Goal: Use online tool/utility: Utilize a website feature to perform a specific function

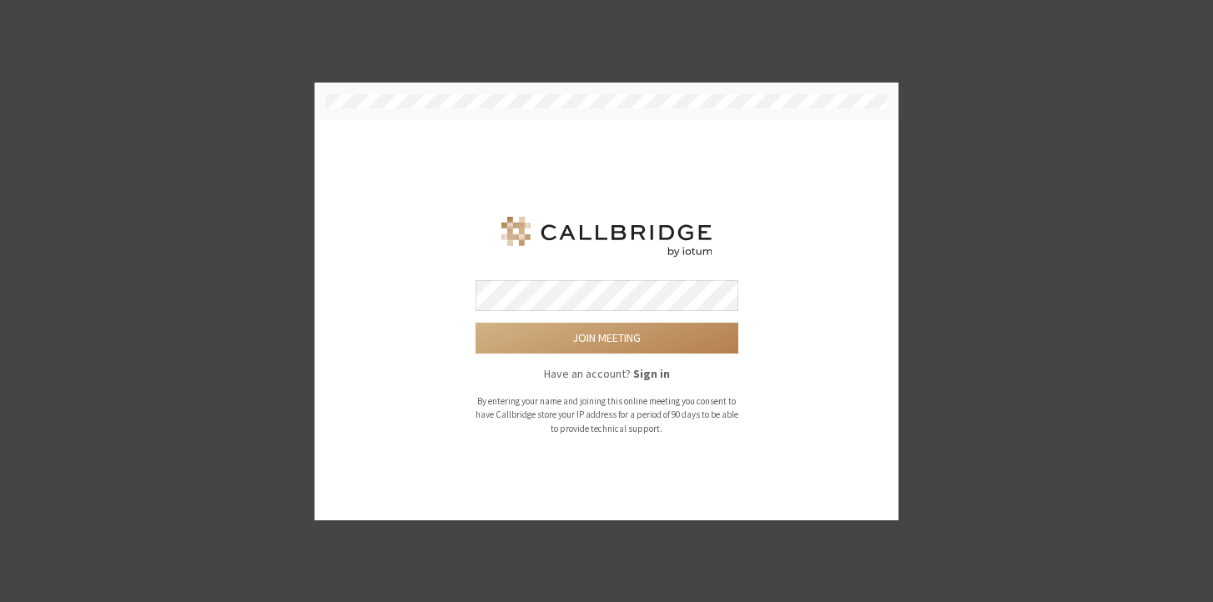
click at [423, 199] on div "Join meeting Have an account? Sign in By entering your name and joining this on…" at bounding box center [606, 321] width 537 height 354
click at [574, 334] on button "Join meeting" at bounding box center [607, 338] width 263 height 31
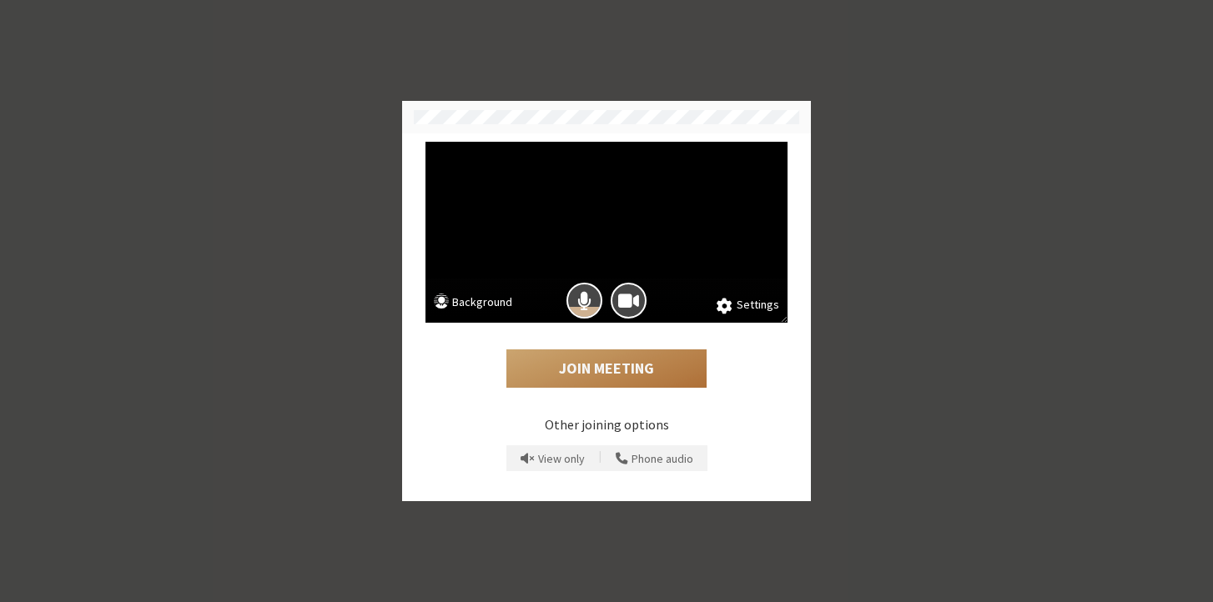
click at [587, 365] on button "Join Meeting" at bounding box center [607, 369] width 200 height 38
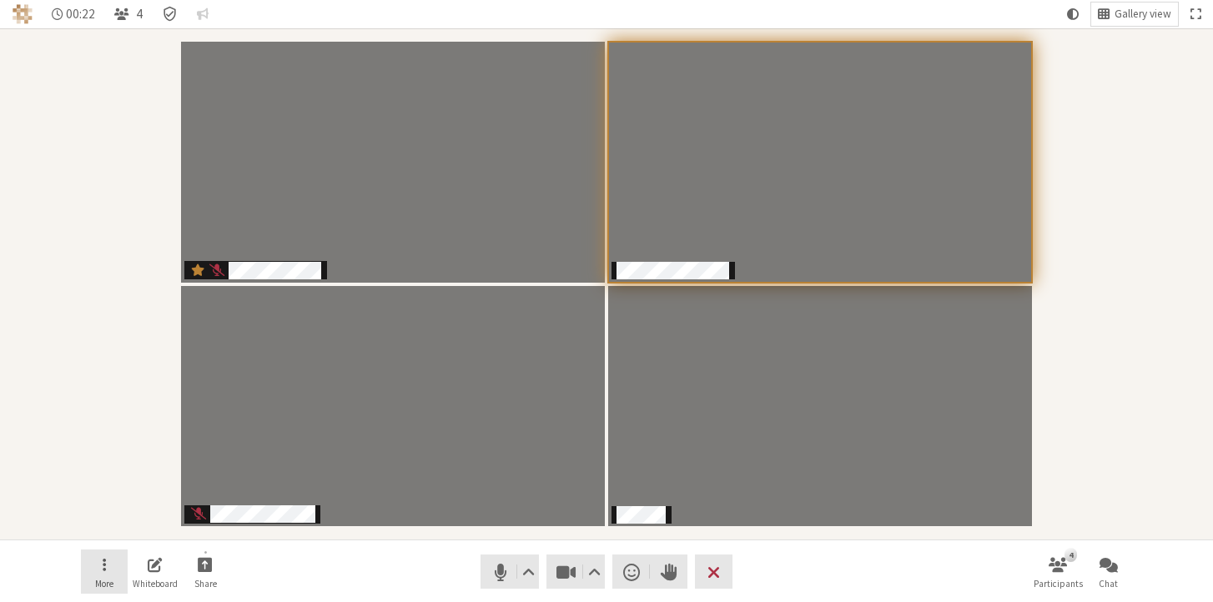
click at [108, 567] on button "More" at bounding box center [104, 572] width 47 height 45
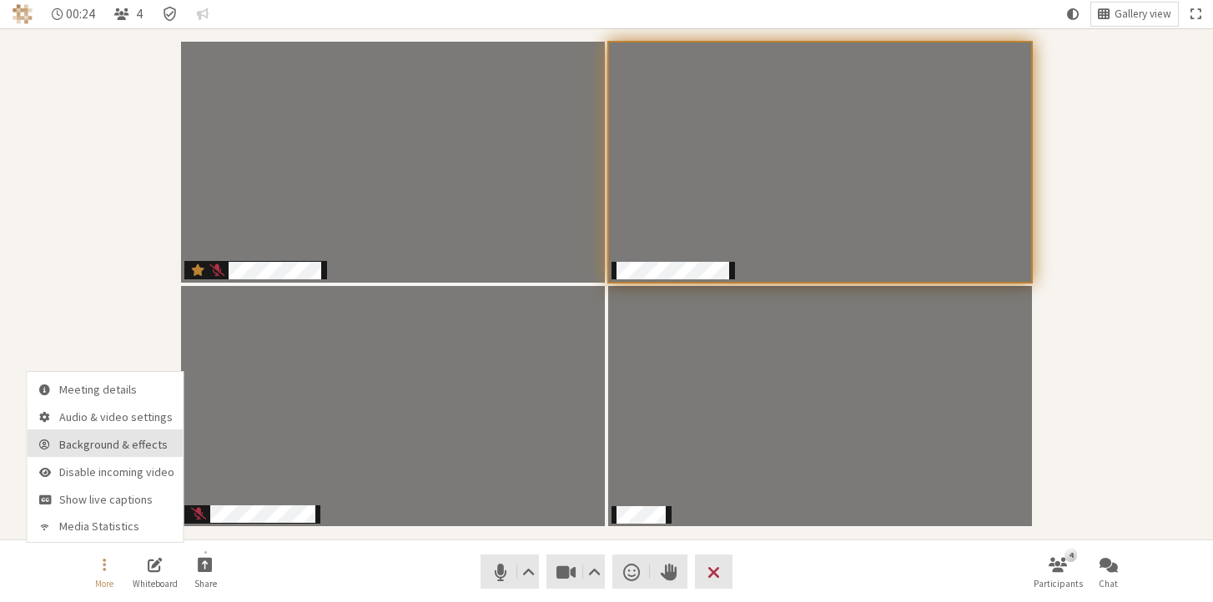
click at [109, 444] on span "Background & effects" at bounding box center [116, 445] width 115 height 13
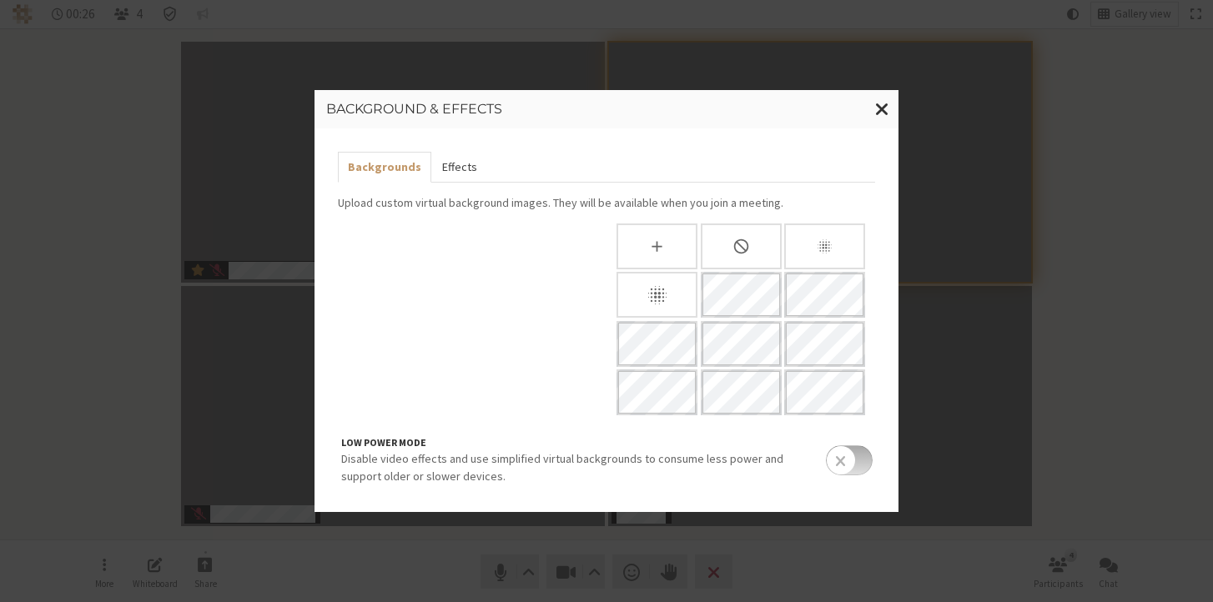
click at [456, 160] on button "Effects" at bounding box center [458, 167] width 55 height 31
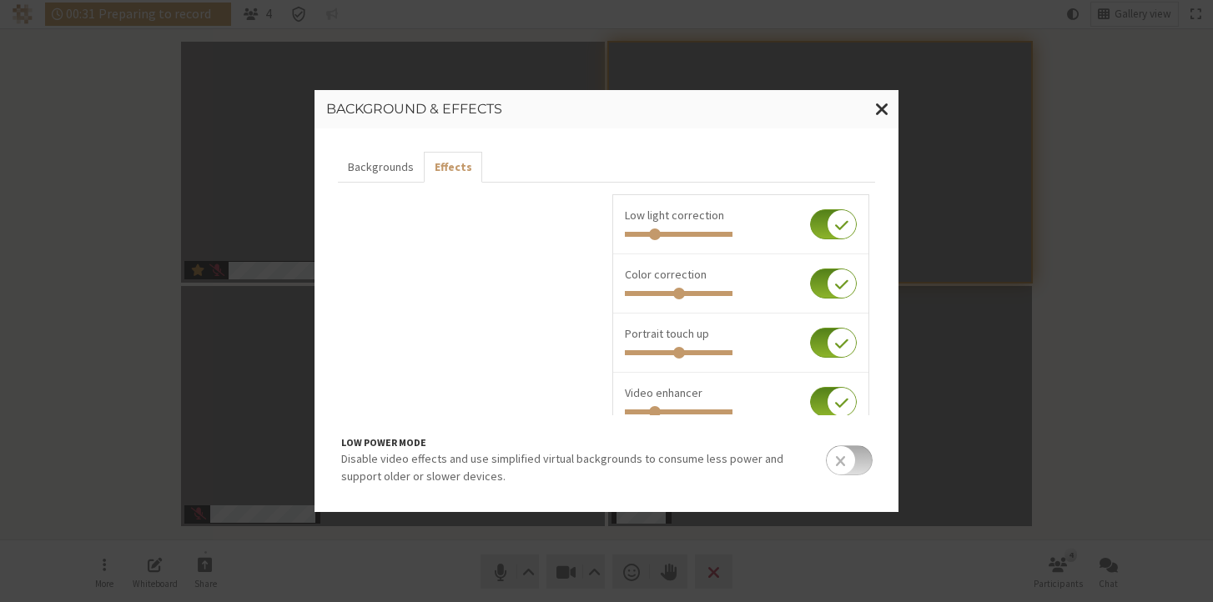
drag, startPoint x: 823, startPoint y: 113, endPoint x: 537, endPoint y: 129, distance: 285.9
click at [537, 129] on div "Background & effects Backgrounds Effects Display my video as others will see Lo…" at bounding box center [607, 300] width 584 height 421
click at [880, 107] on span "Close modal" at bounding box center [882, 108] width 14 height 21
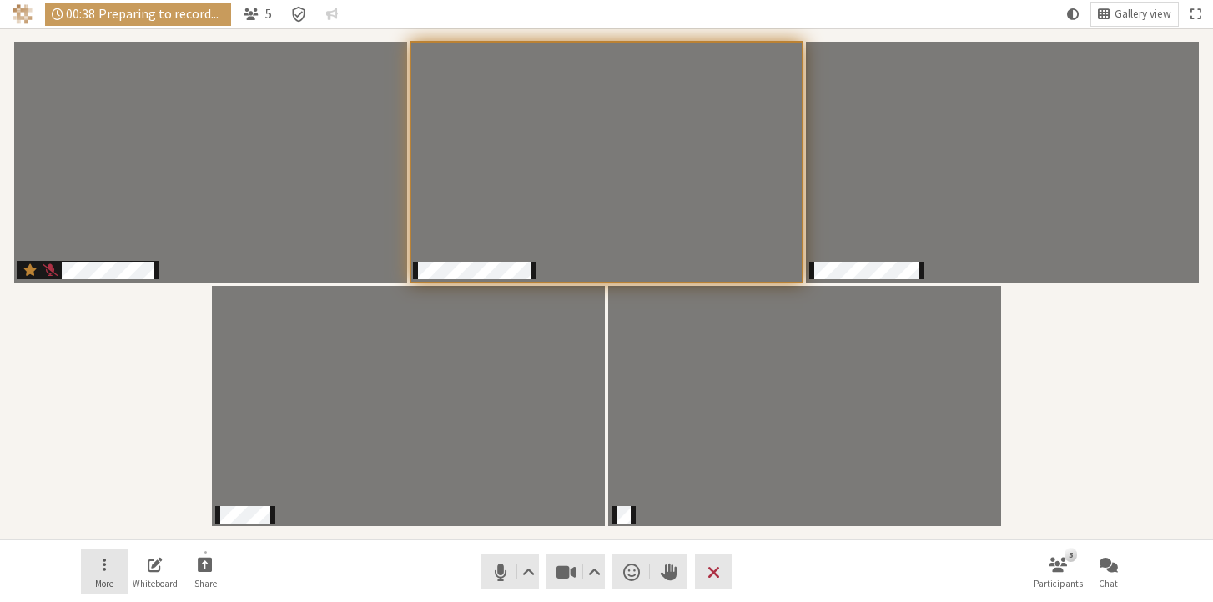
click at [99, 570] on button "More" at bounding box center [104, 572] width 47 height 45
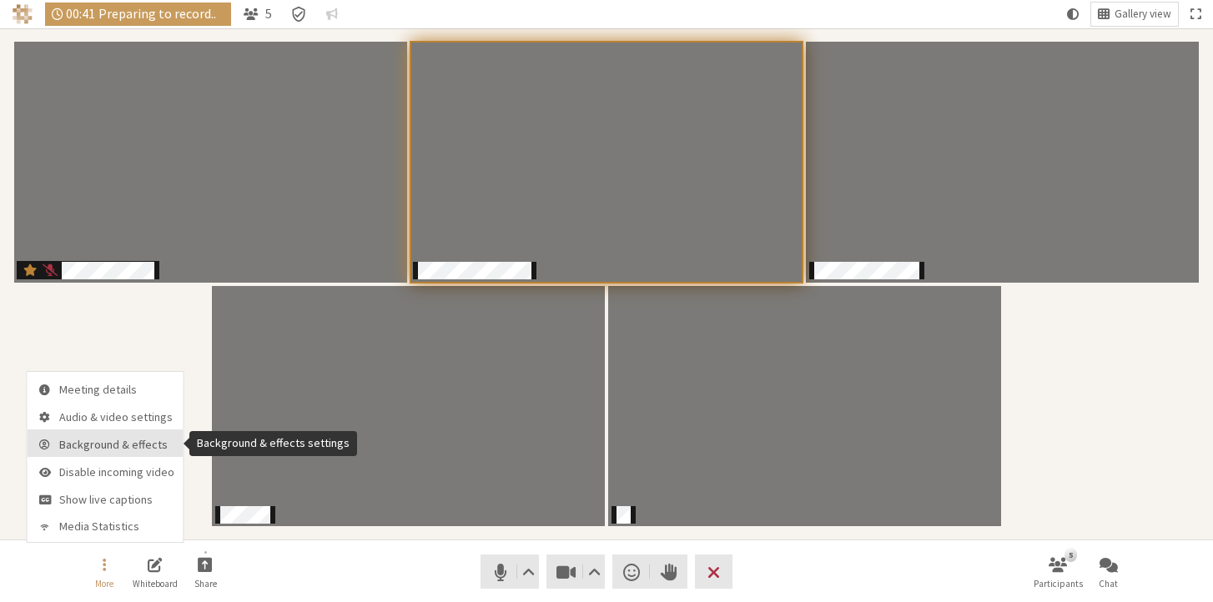
click at [144, 445] on span "Background & effects" at bounding box center [116, 445] width 115 height 13
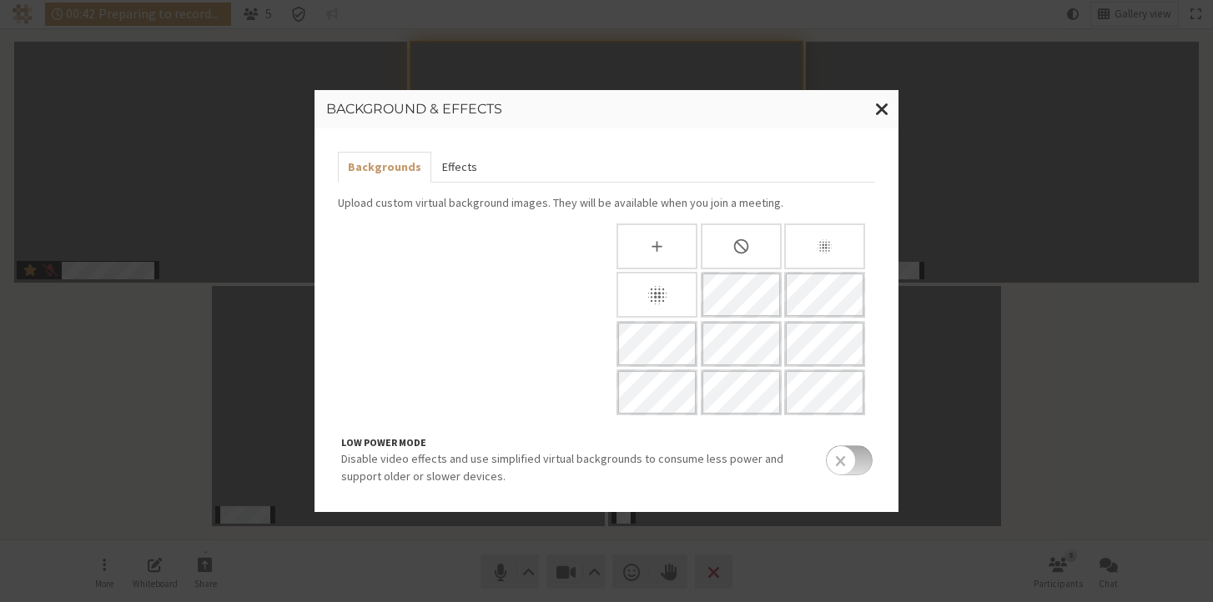
click at [453, 171] on button "Effects" at bounding box center [458, 167] width 55 height 31
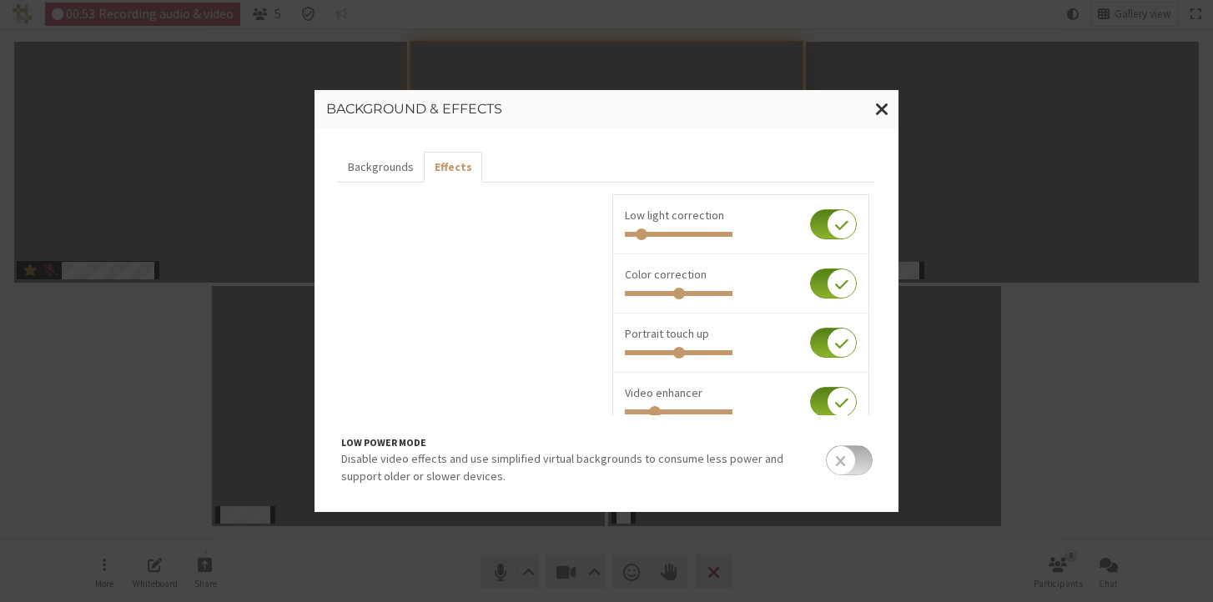
drag, startPoint x: 652, startPoint y: 237, endPoint x: 635, endPoint y: 237, distance: 16.7
click at [635, 237] on input "range" at bounding box center [679, 234] width 108 height 5
click at [633, 235] on input "range" at bounding box center [679, 234] width 108 height 5
type input "0.106"
click at [634, 232] on input "range" at bounding box center [679, 234] width 108 height 5
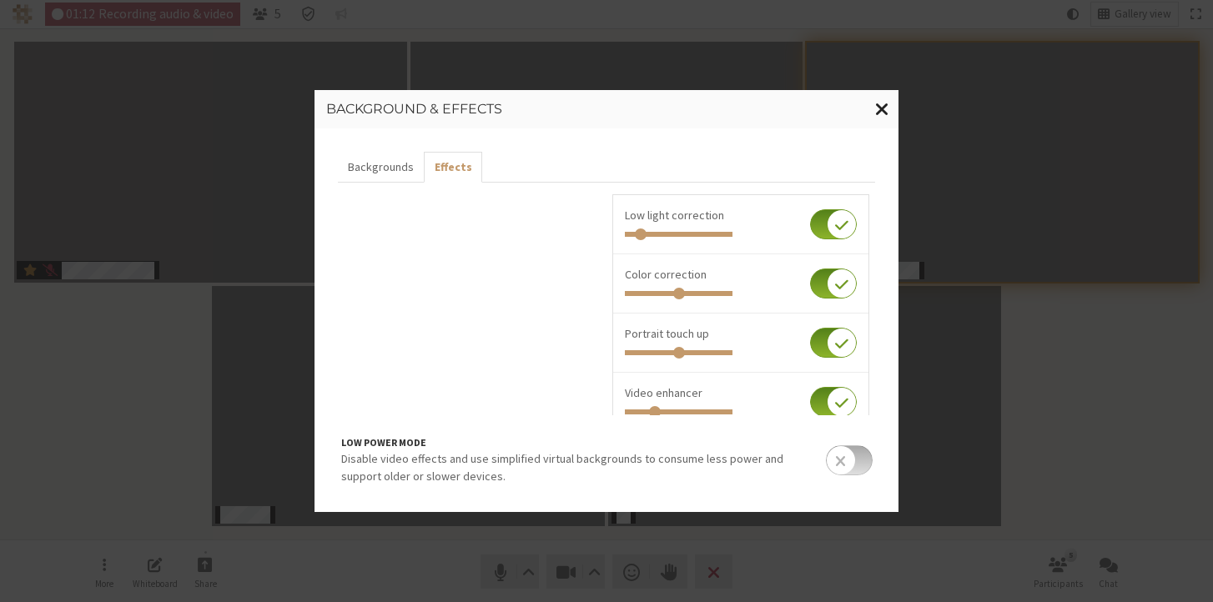
click at [878, 107] on span "Close modal" at bounding box center [882, 108] width 14 height 21
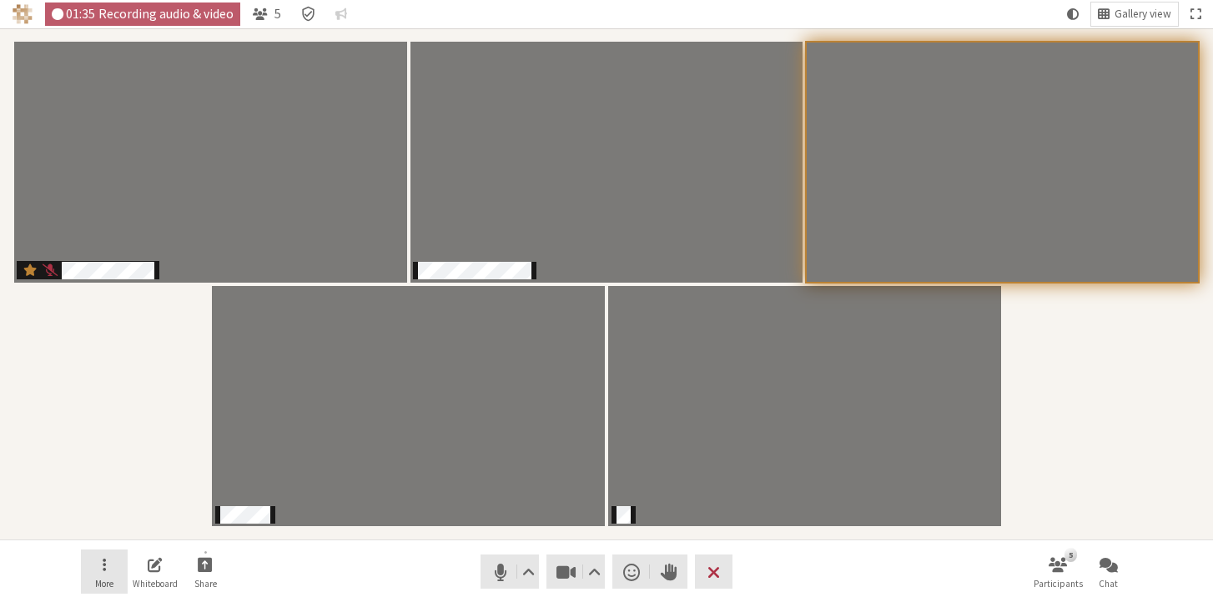
click at [110, 566] on button "More" at bounding box center [104, 572] width 47 height 45
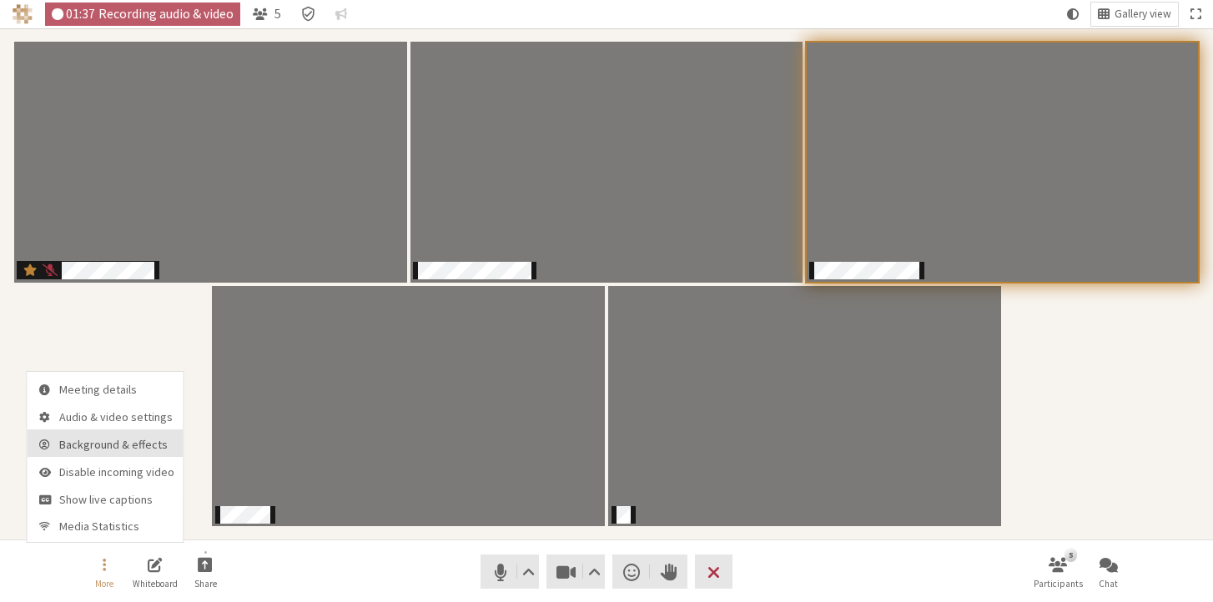
click at [91, 449] on span "Background & effects" at bounding box center [116, 445] width 115 height 13
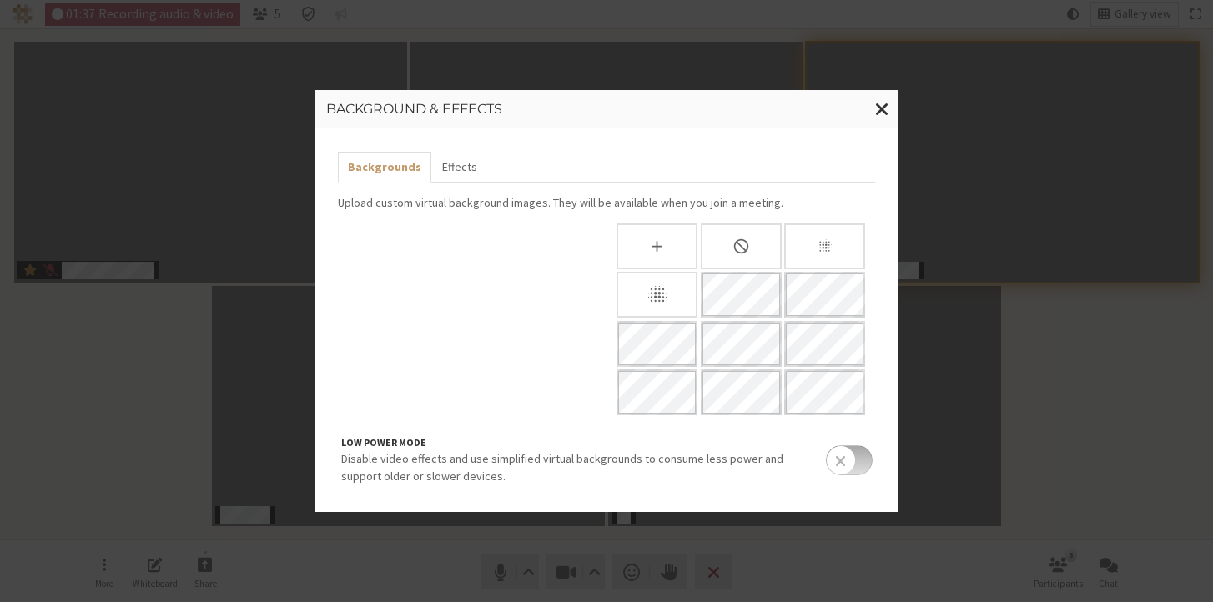
scroll to position [163, 0]
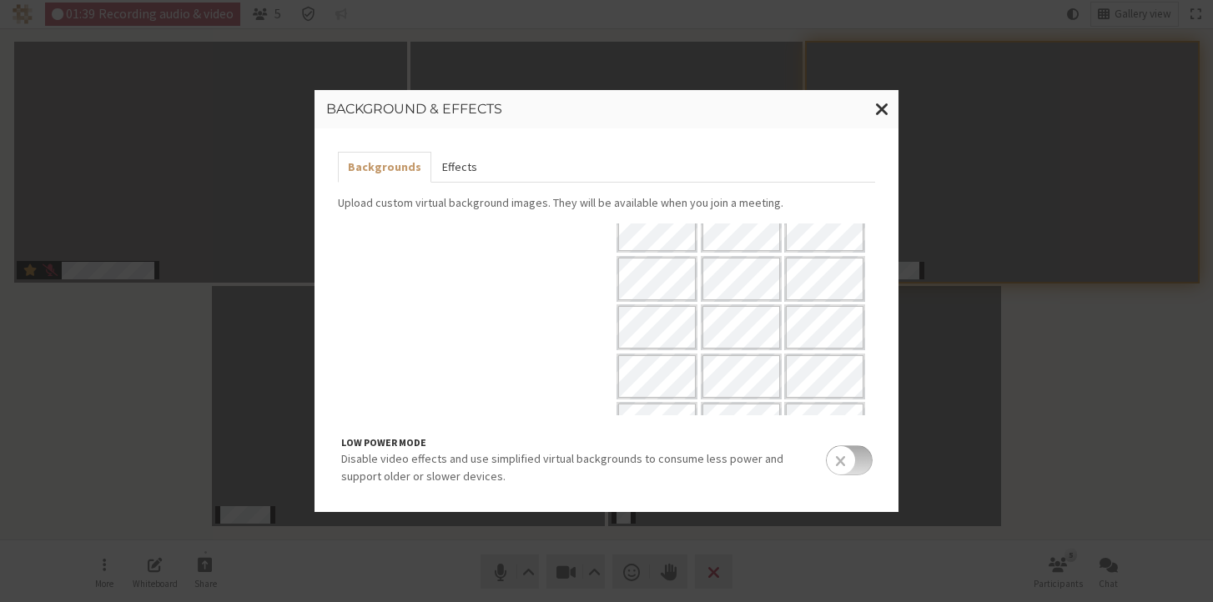
click at [464, 167] on button "Effects" at bounding box center [458, 167] width 55 height 31
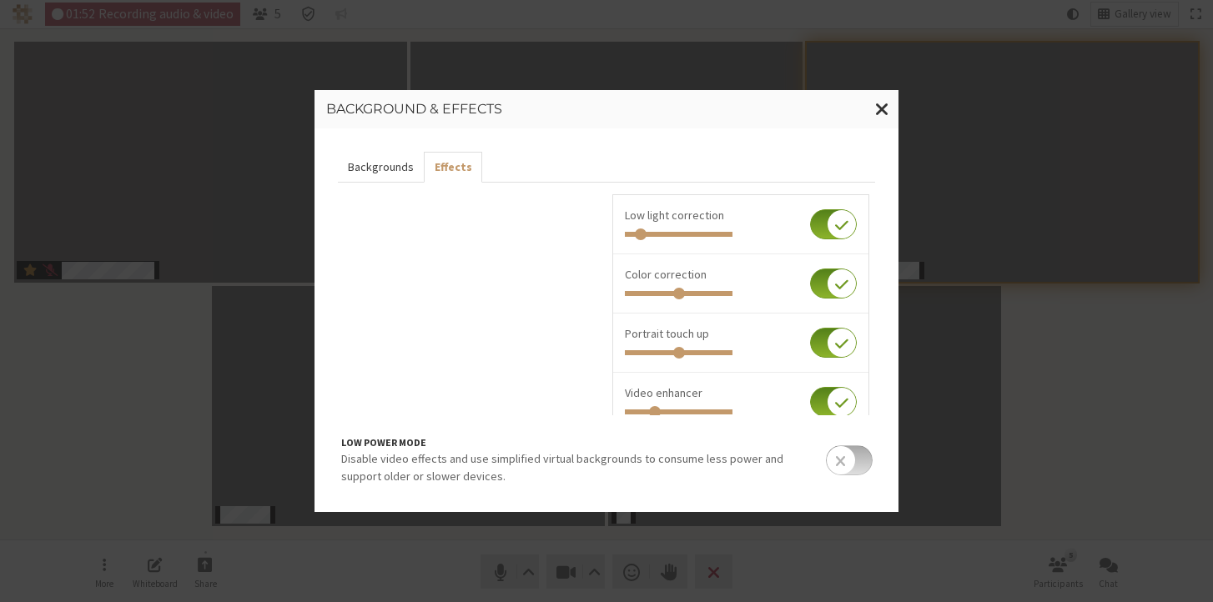
click at [381, 170] on button "Backgrounds" at bounding box center [381, 167] width 86 height 31
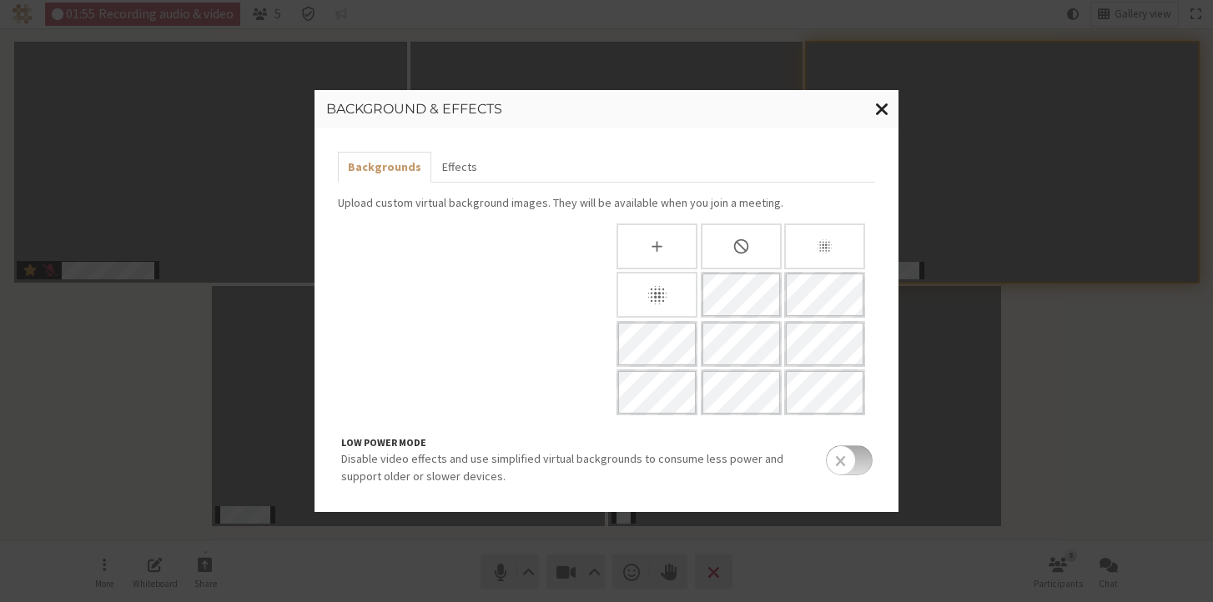
click at [881, 105] on span "Close modal" at bounding box center [882, 108] width 14 height 21
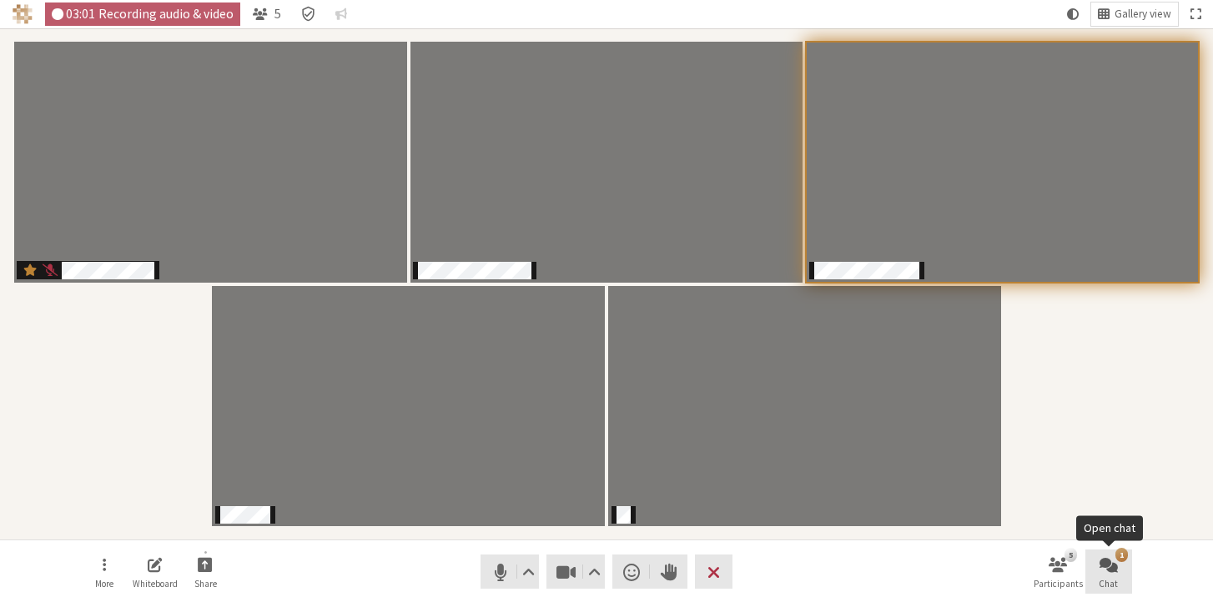
click at [1110, 567] on span "Open chat" at bounding box center [1109, 564] width 18 height 19
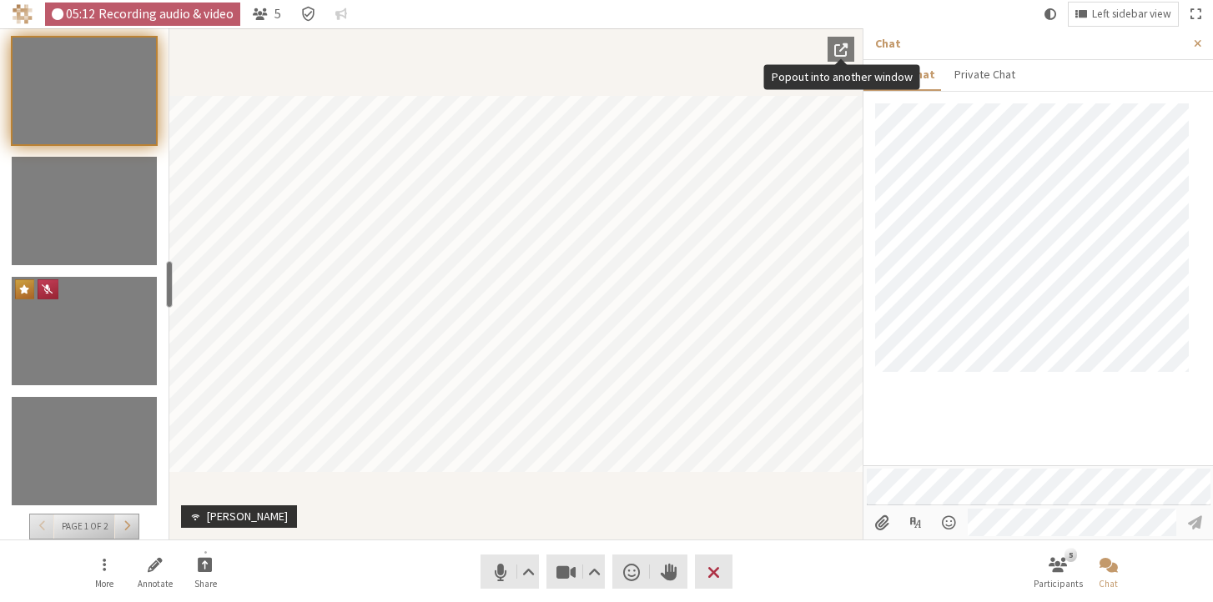
click at [835, 50] on span "Popout into another window" at bounding box center [840, 49] width 13 height 15
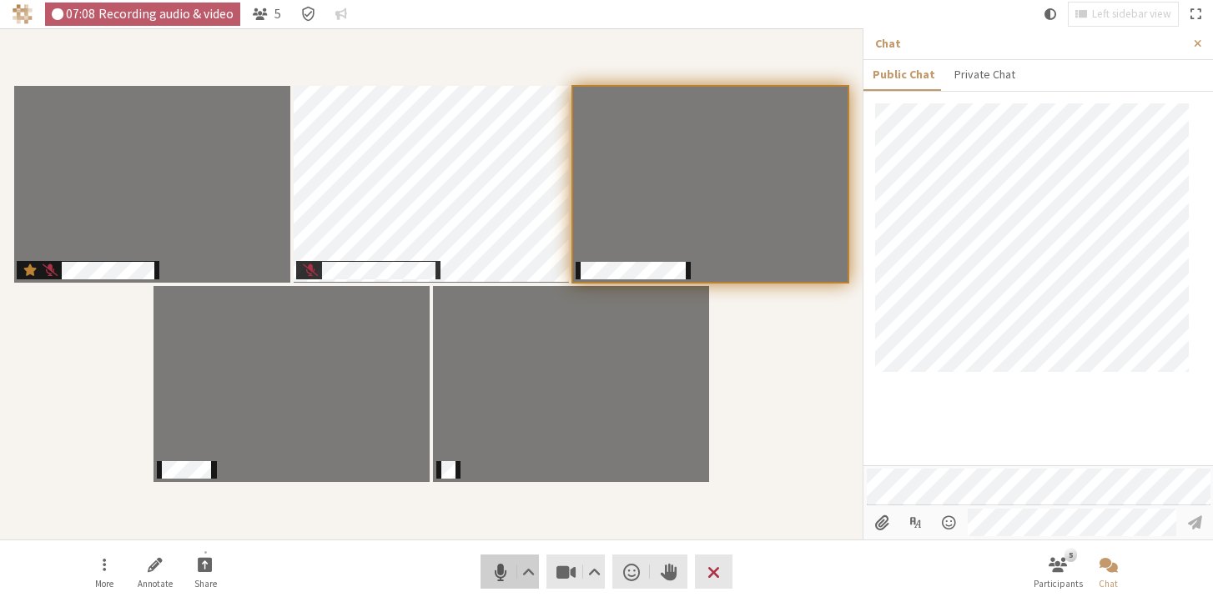
click at [499, 571] on span "Mute (⌘+Shift+A)" at bounding box center [500, 572] width 23 height 23
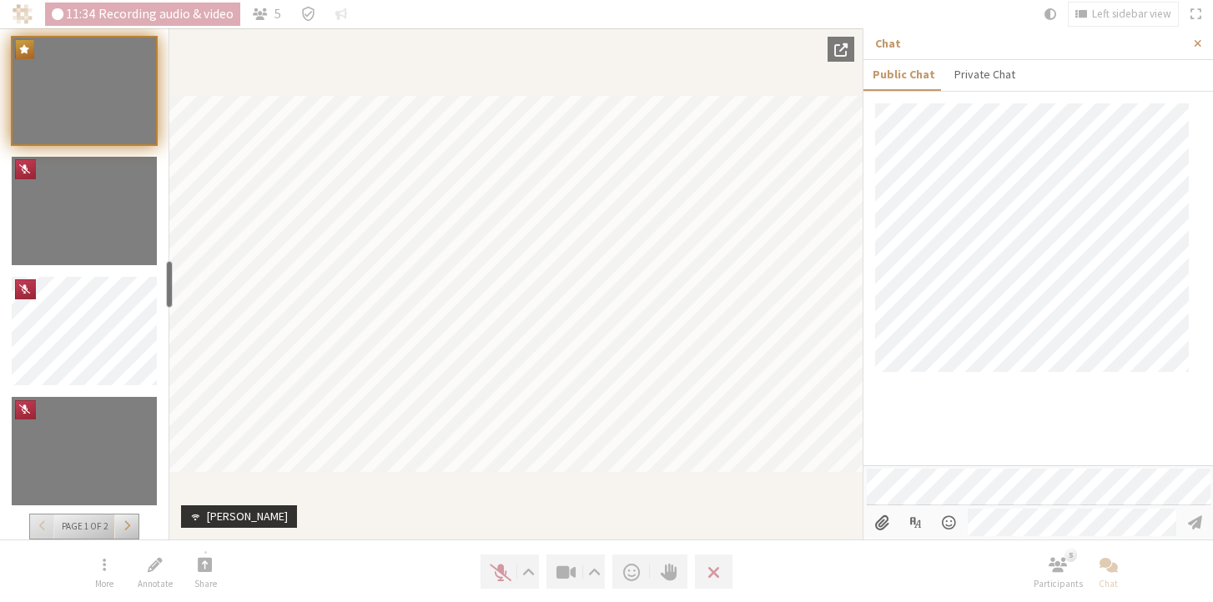
click at [846, 49] on span "Popout into another window" at bounding box center [840, 49] width 13 height 15
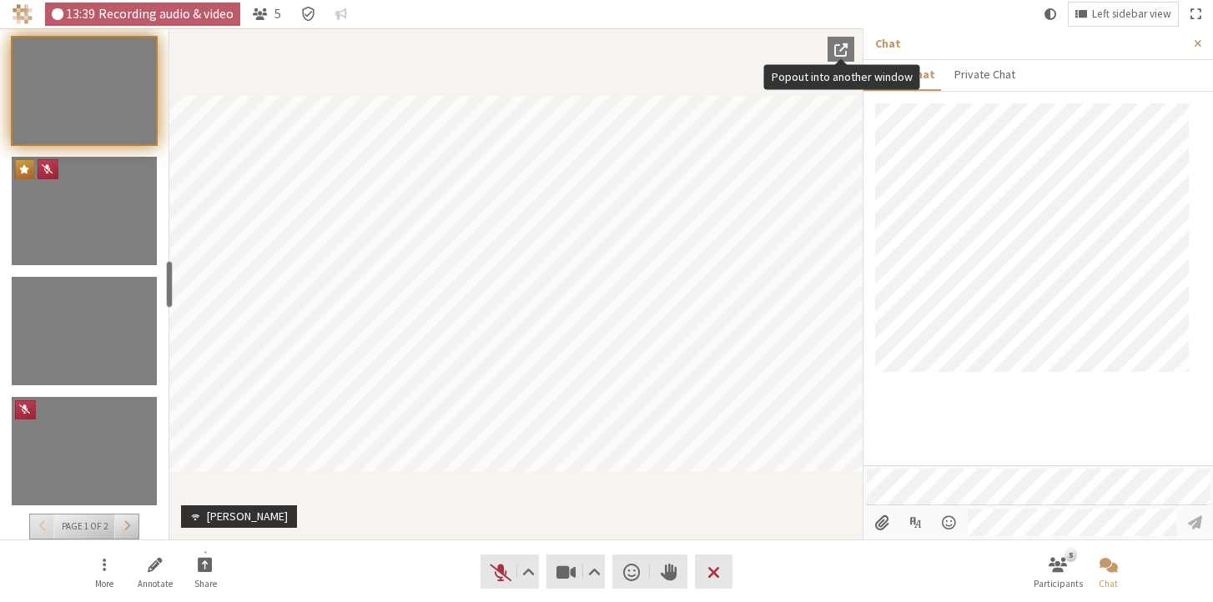
click at [839, 47] on span "Popout into another window" at bounding box center [840, 49] width 13 height 15
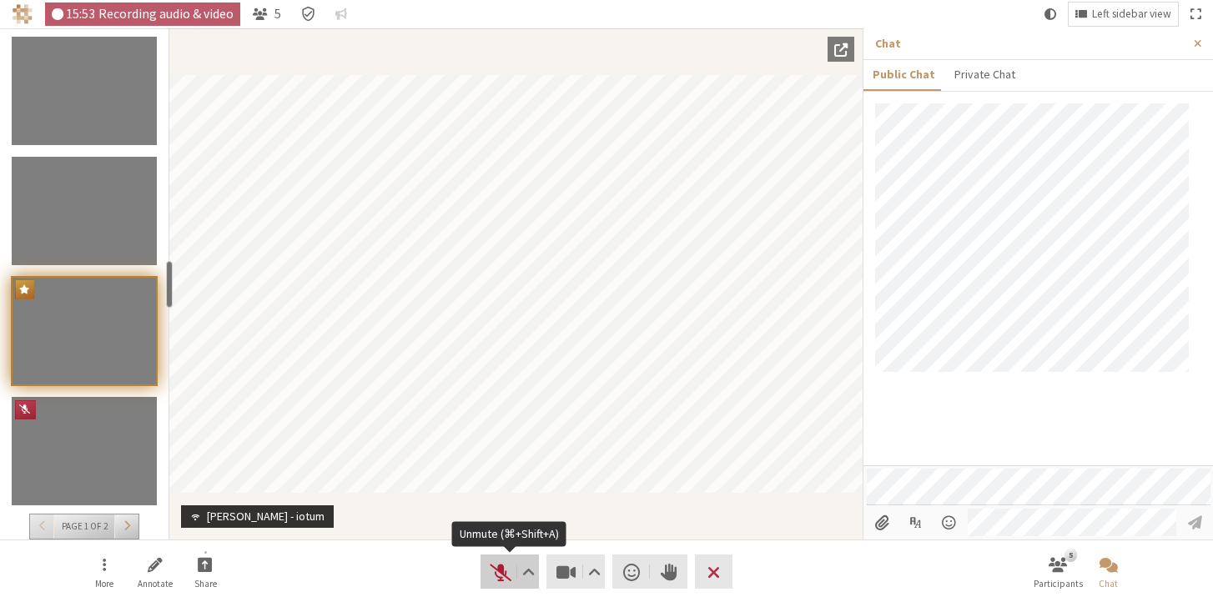
click at [497, 572] on span "Unmute (⌘+Shift+A)" at bounding box center [500, 572] width 23 height 23
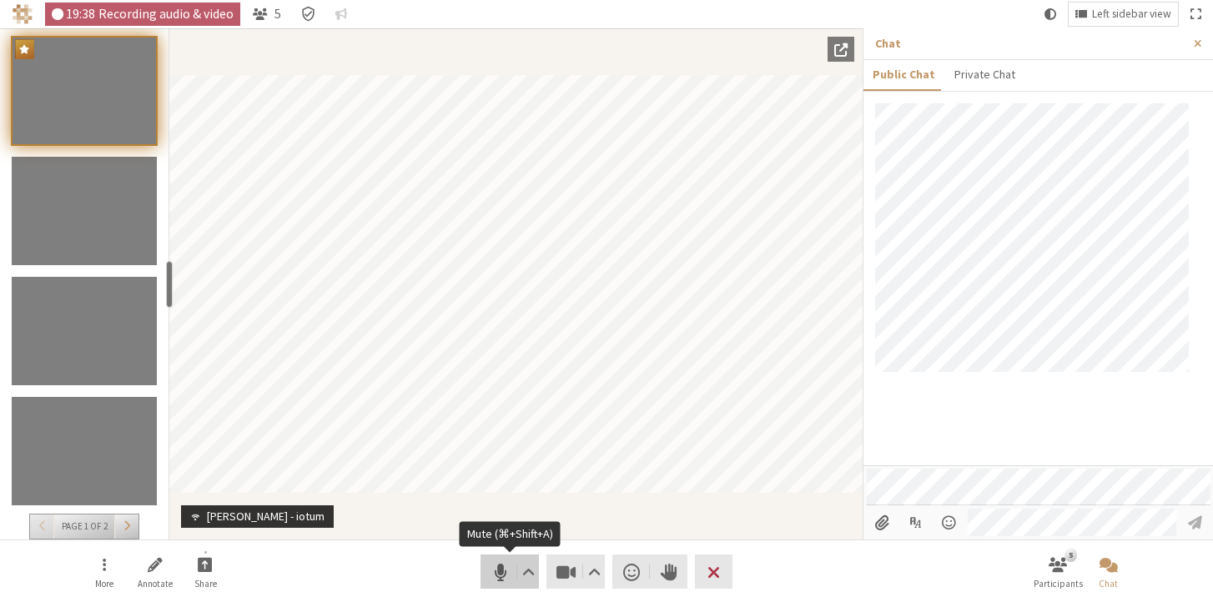
click at [500, 578] on span "Mute (⌘+Shift+A)" at bounding box center [500, 572] width 23 height 23
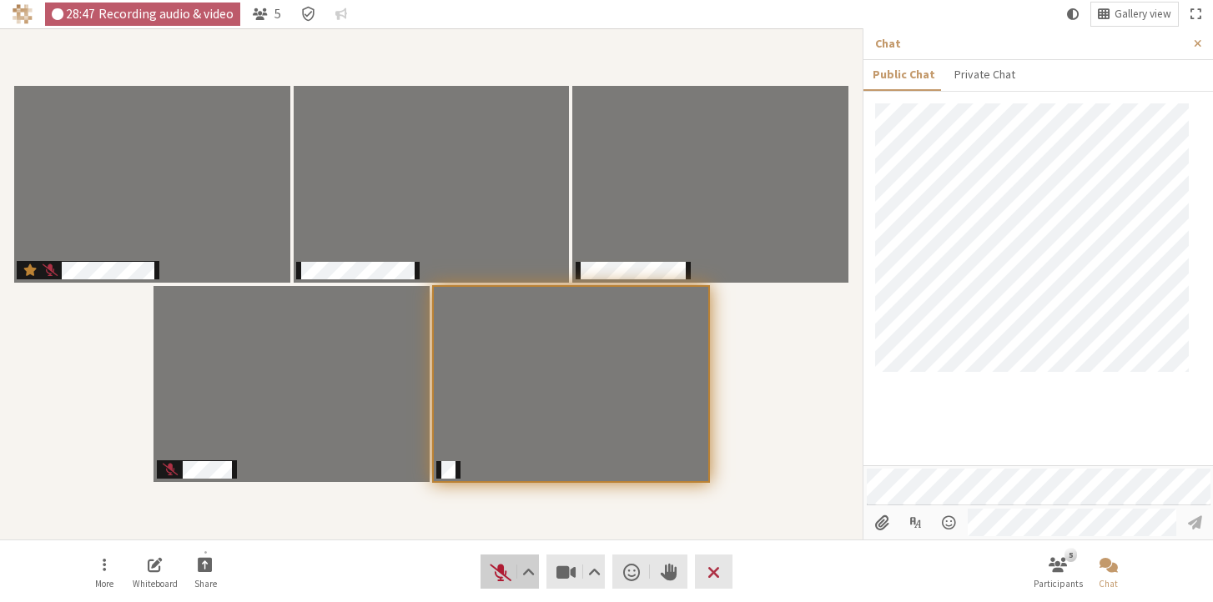
click at [494, 569] on span "Unmute (⌘+Shift+A)" at bounding box center [500, 572] width 23 height 23
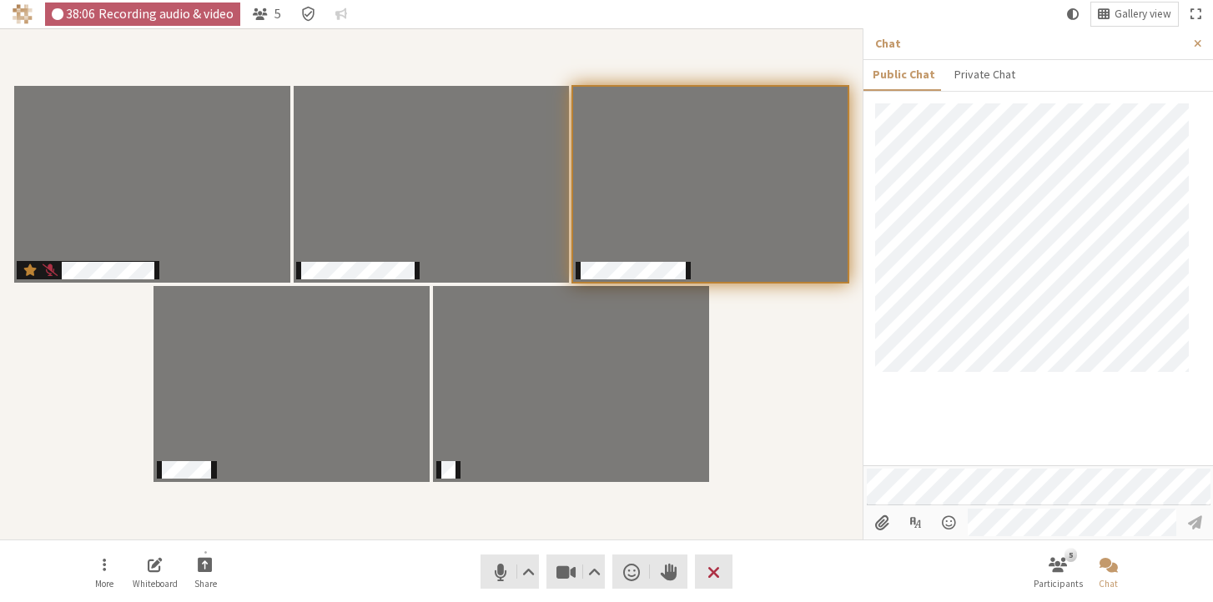
click at [797, 447] on div "Participants" at bounding box center [431, 284] width 839 height 488
click at [726, 576] on button "Leave" at bounding box center [714, 572] width 38 height 34
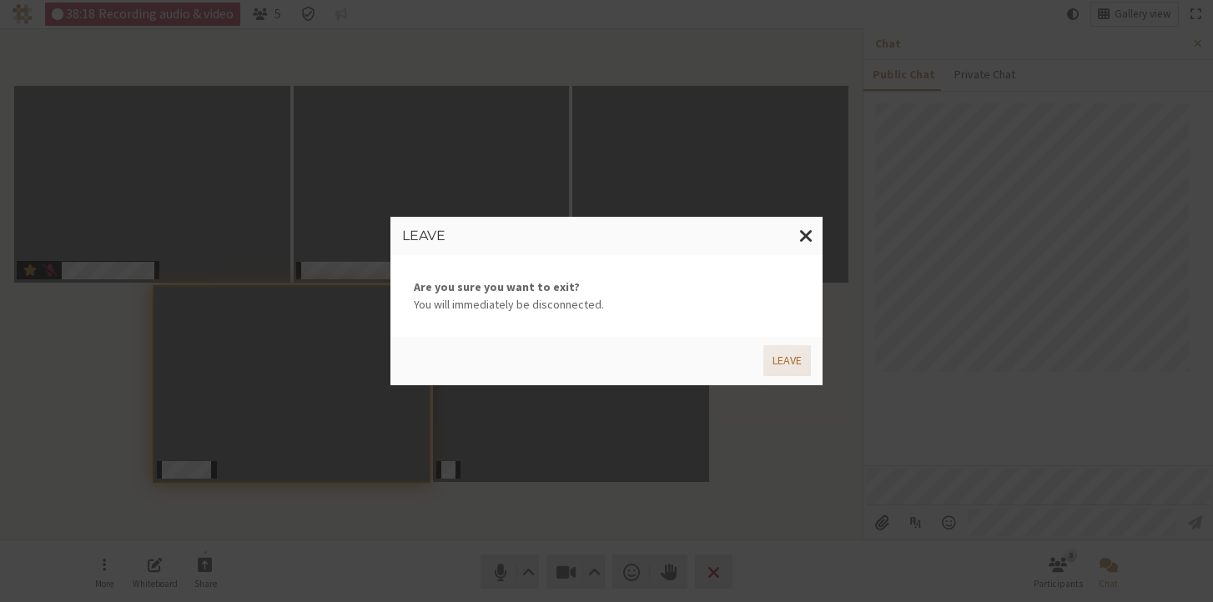
drag, startPoint x: 794, startPoint y: 357, endPoint x: 830, endPoint y: 288, distance: 78.0
click at [794, 356] on button "Leave" at bounding box center [788, 360] width 48 height 31
